Goal: Register for event/course

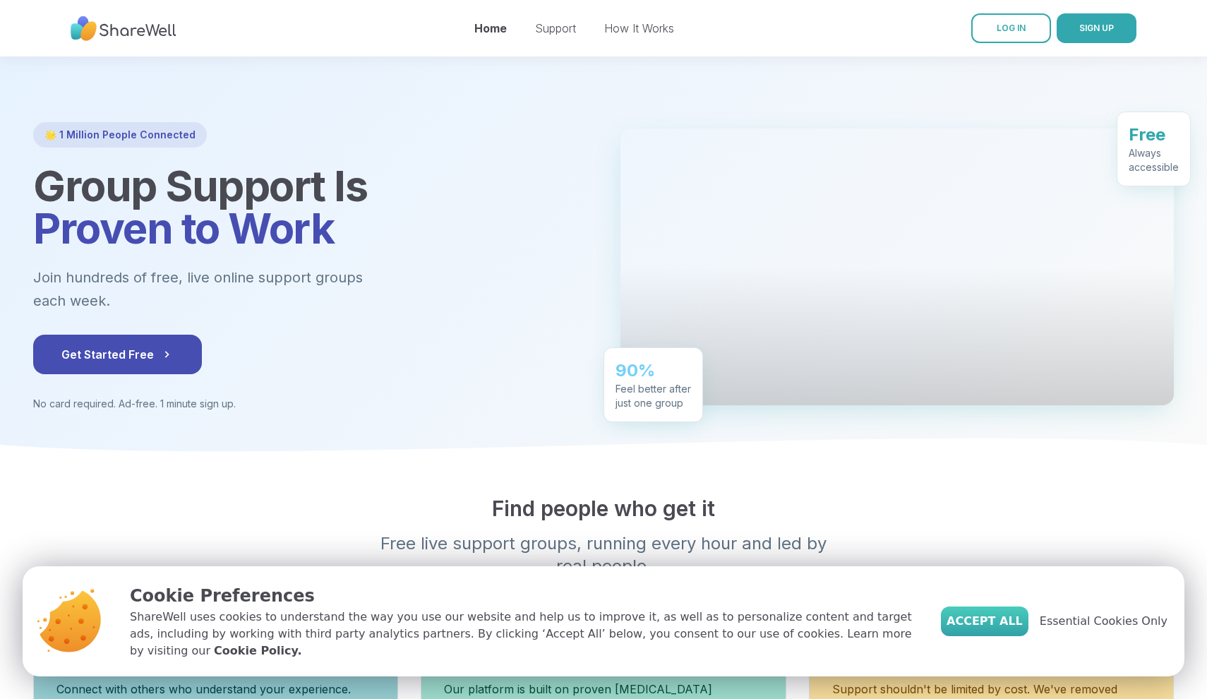
click at [992, 627] on span "Accept All" at bounding box center [984, 621] width 76 height 17
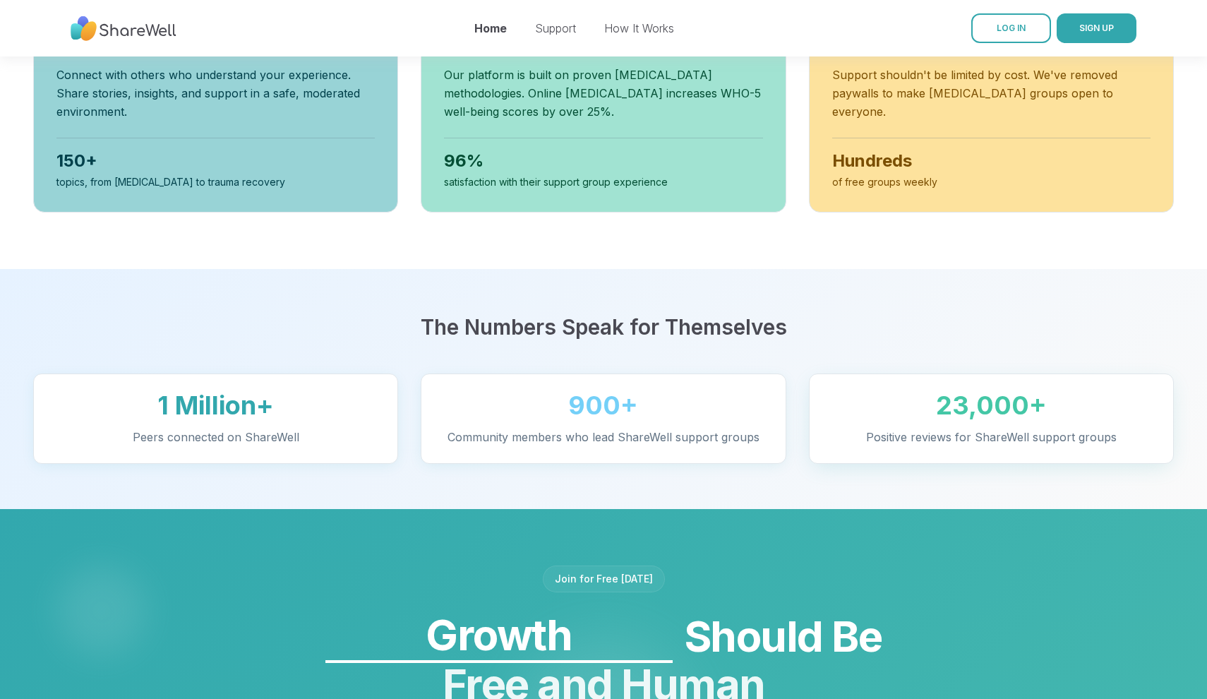
scroll to position [641, 0]
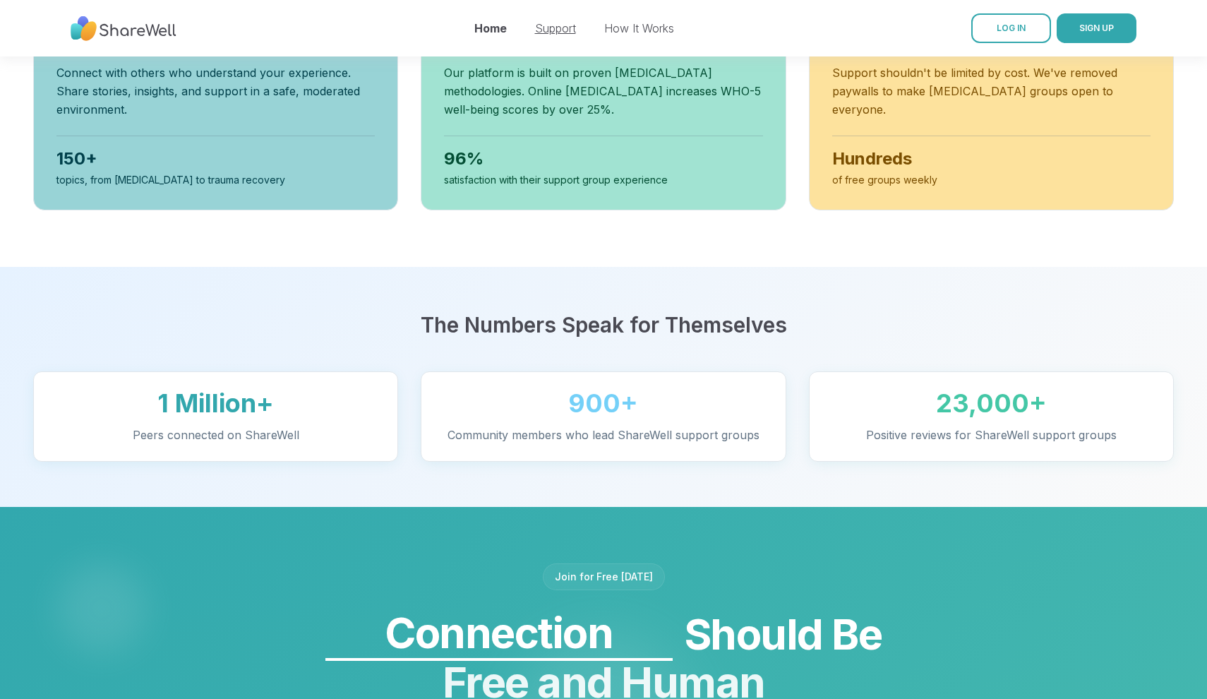
click at [548, 28] on link "Support" at bounding box center [555, 28] width 41 height 14
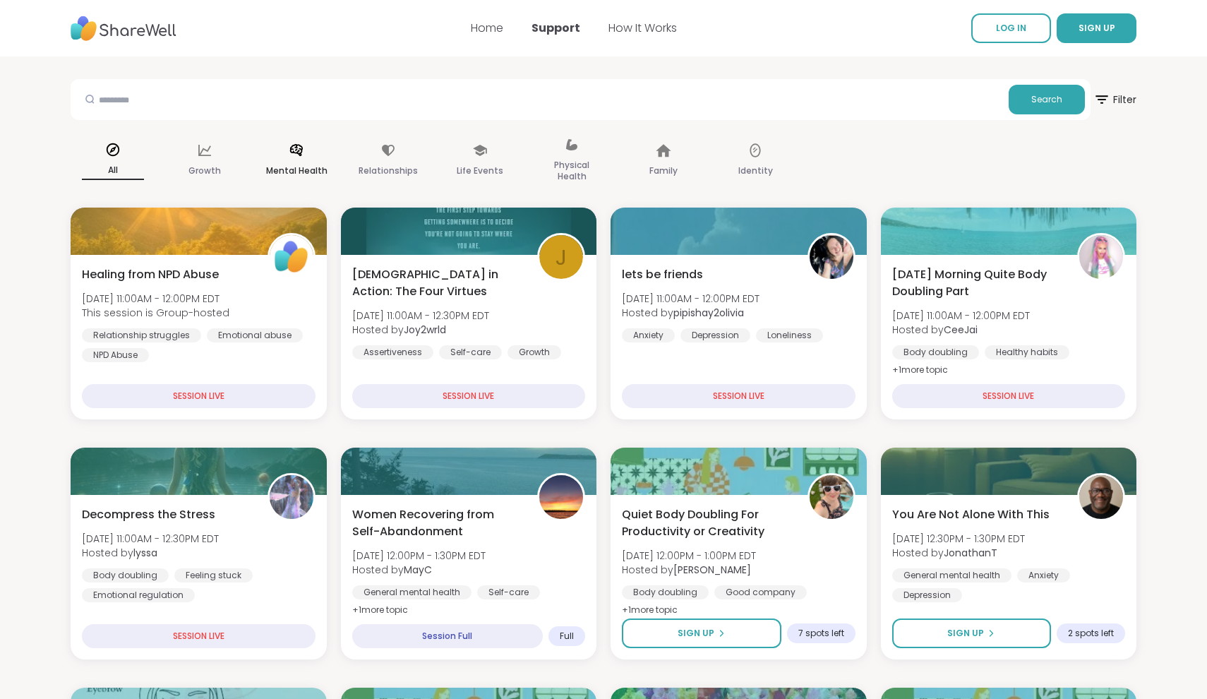
click at [288, 167] on p "Mental Health" at bounding box center [296, 170] width 61 height 17
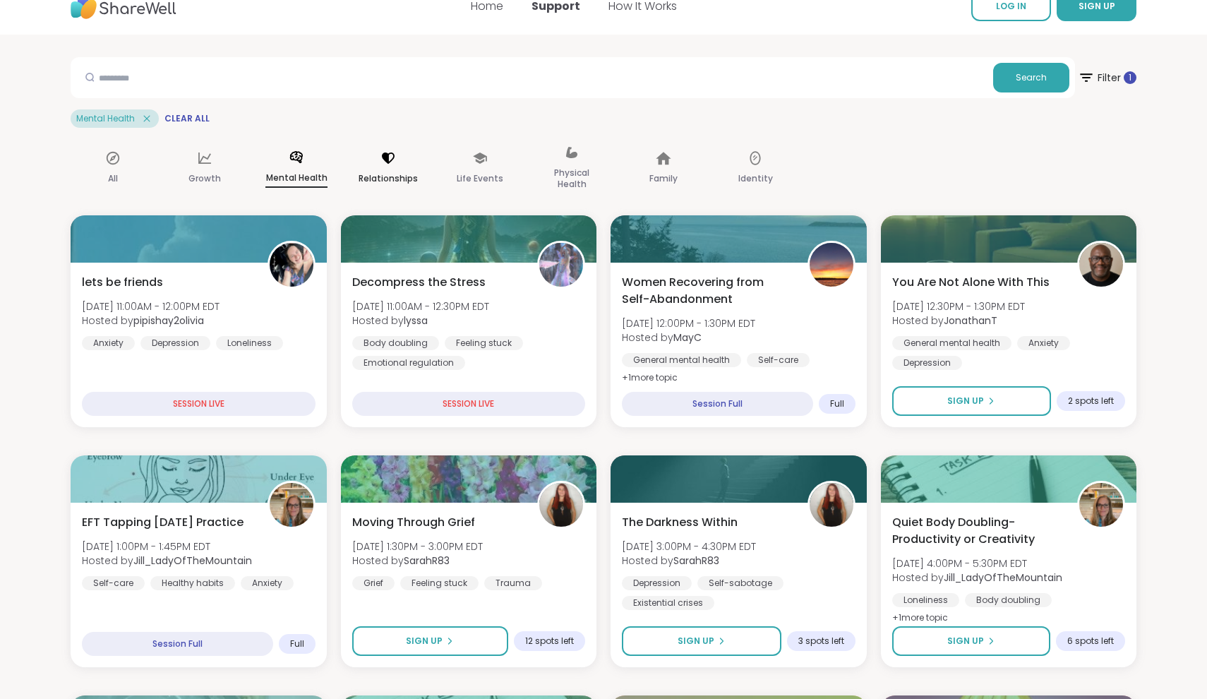
scroll to position [20, 0]
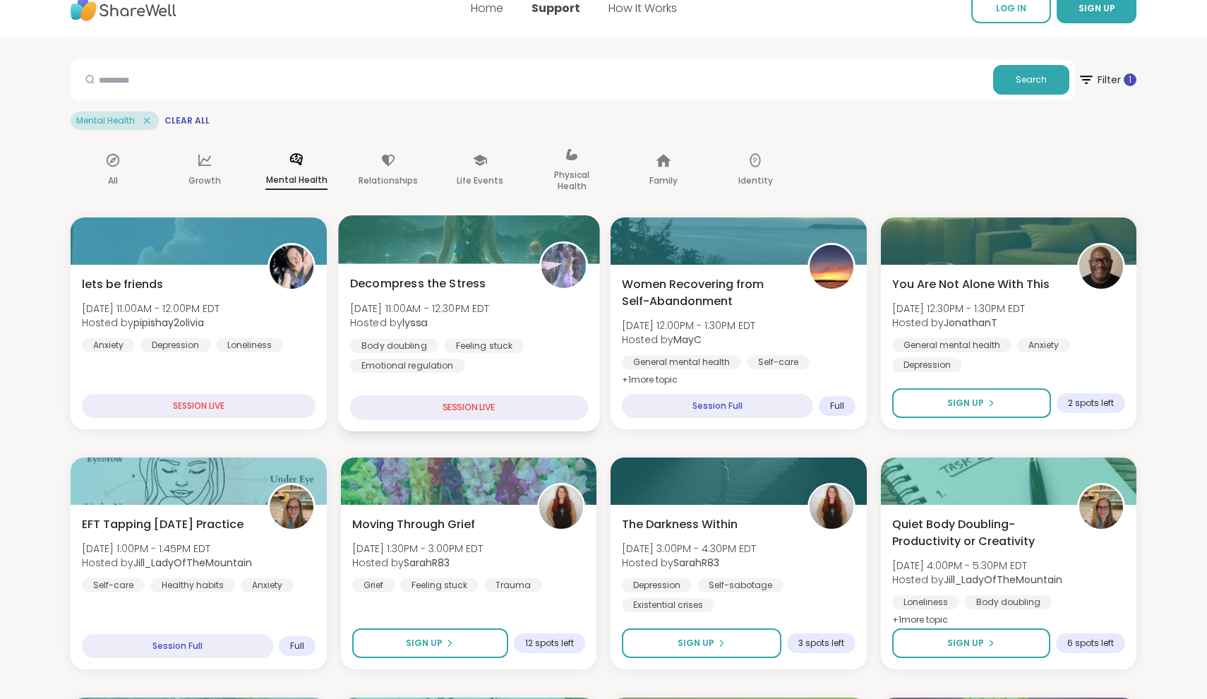
click at [502, 404] on div "SESSION LIVE" at bounding box center [468, 407] width 238 height 25
click at [491, 279] on div "Decompress the Stress [DATE] 11:00AM - 12:30PM EDT Hosted by lyssa Body doublin…" at bounding box center [468, 324] width 238 height 98
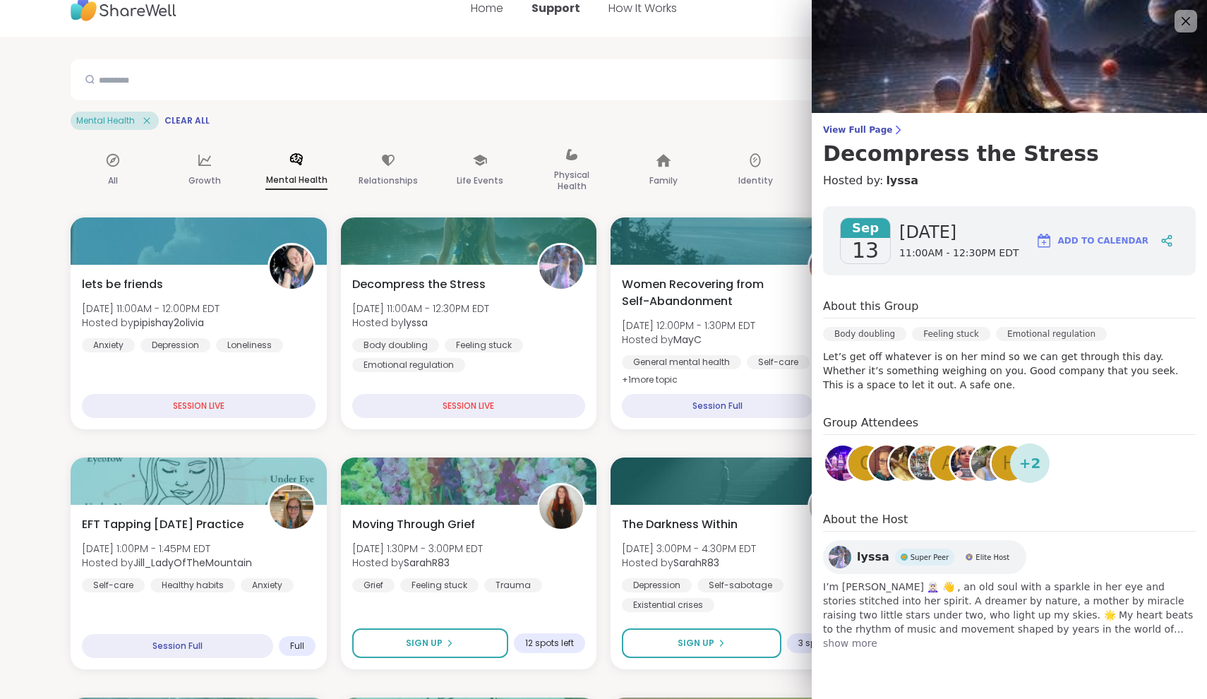
click at [969, 454] on link at bounding box center [989, 463] width 40 height 40
click at [500, 405] on div "SESSION LIVE" at bounding box center [468, 407] width 238 height 25
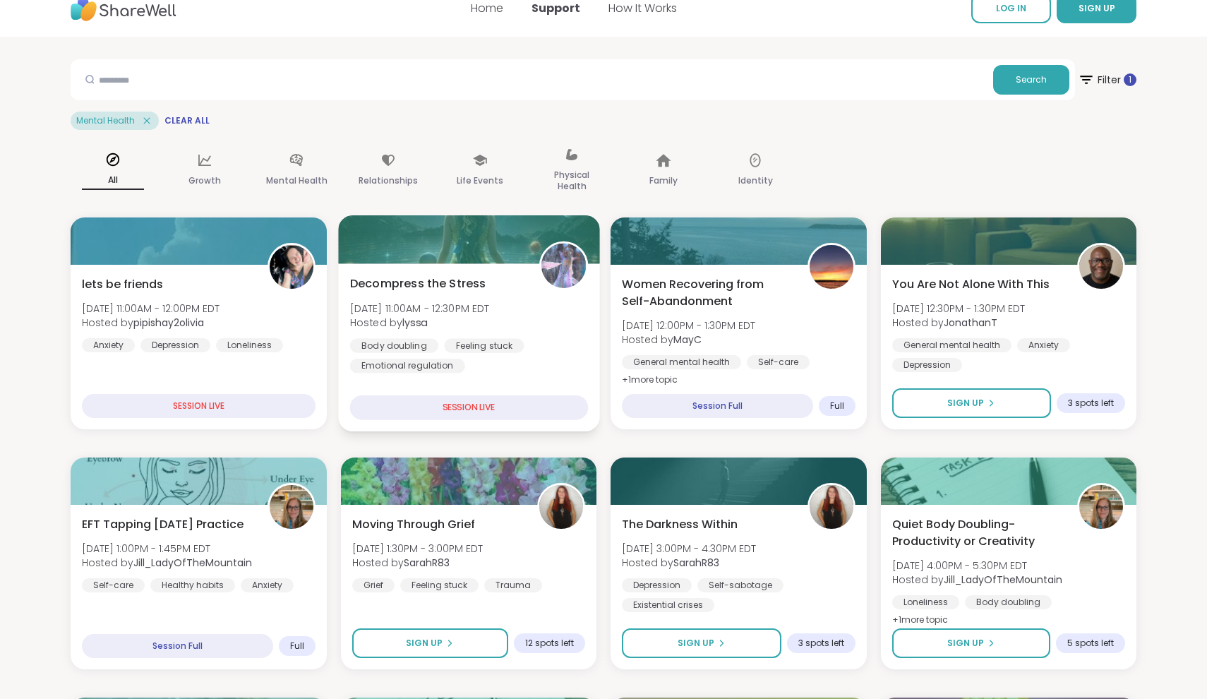
click at [500, 405] on div "SESSION LIVE" at bounding box center [468, 407] width 238 height 25
click at [494, 259] on div at bounding box center [468, 239] width 261 height 48
